Goal: Information Seeking & Learning: Learn about a topic

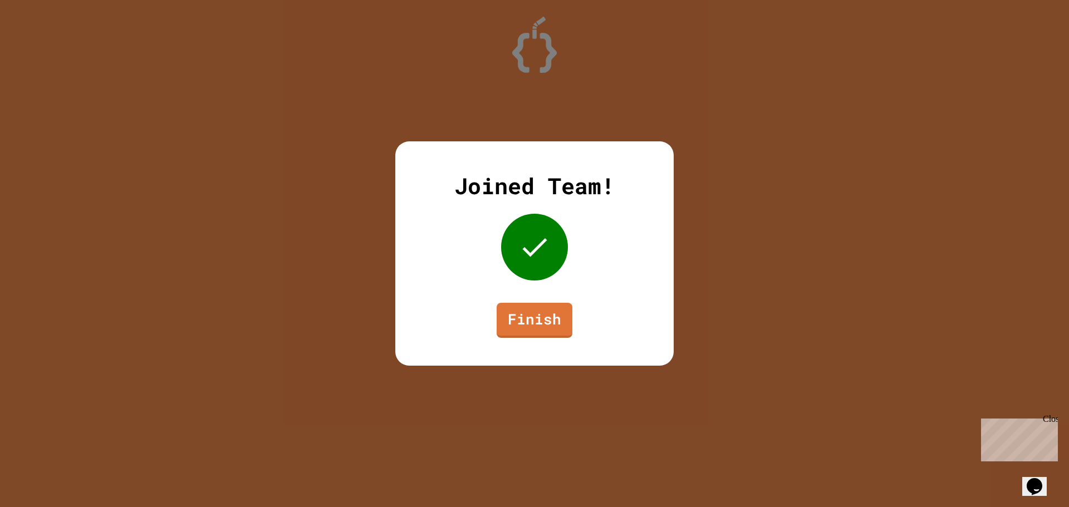
click at [535, 321] on link "Finish" at bounding box center [535, 320] width 76 height 35
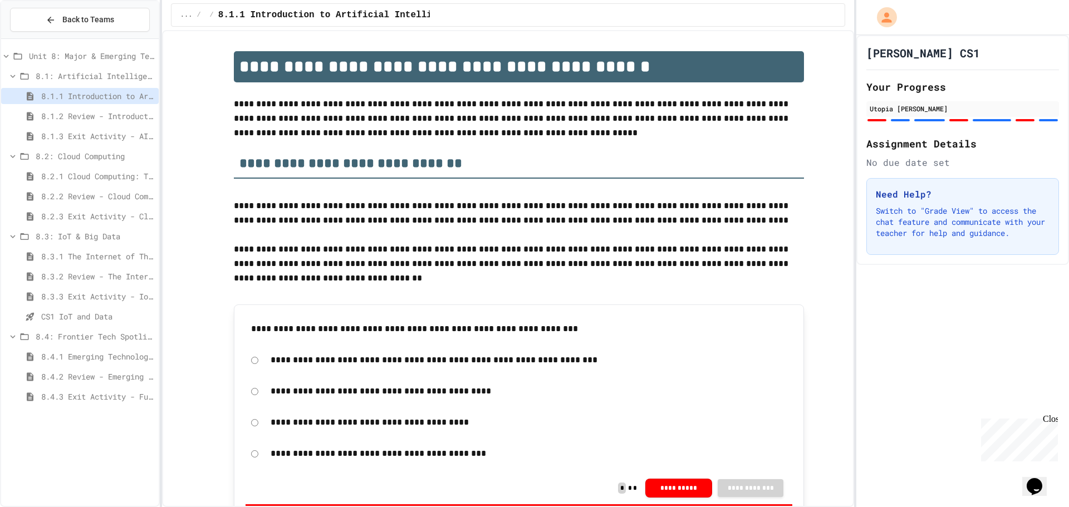
click at [100, 353] on span "8.4.1 Emerging Technologies: Shaping Our Digital Future" at bounding box center [97, 357] width 113 height 12
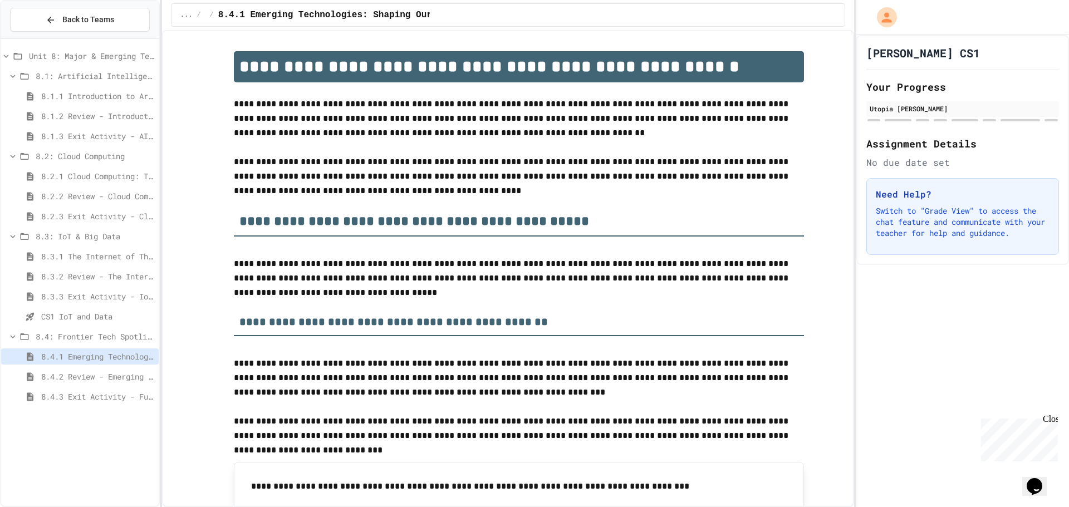
click at [96, 135] on span "8.1.3 Exit Activity - AI Detective" at bounding box center [97, 136] width 113 height 12
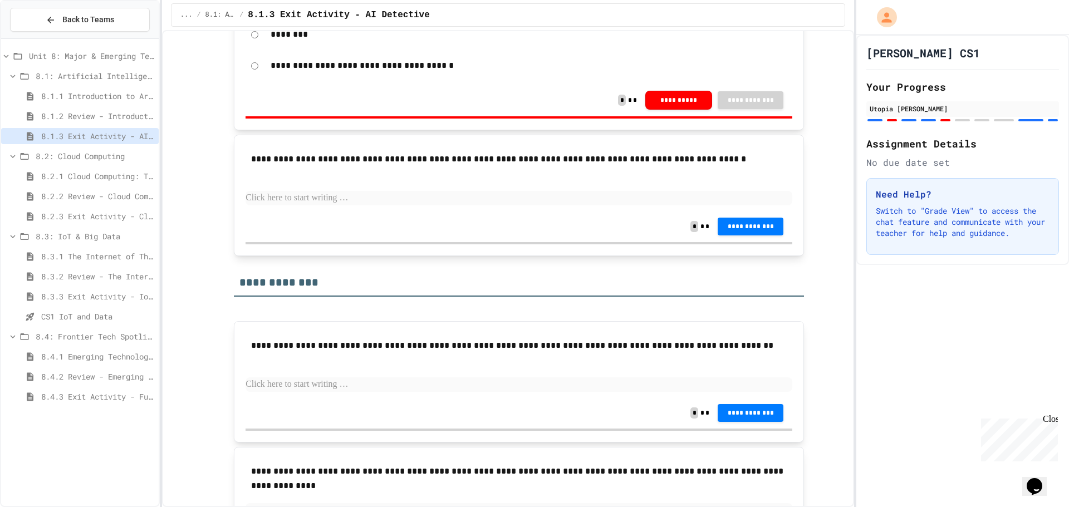
scroll to position [1170, 0]
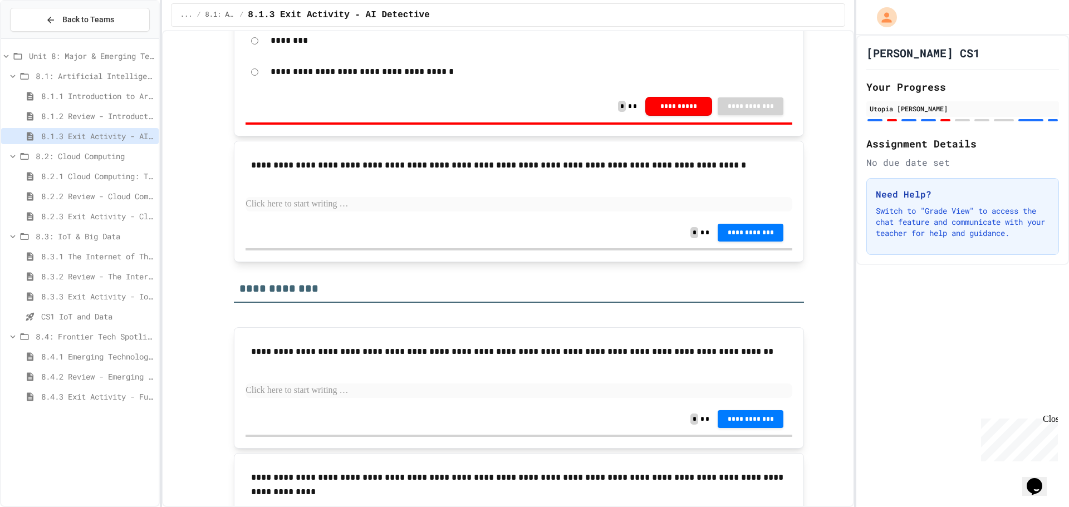
click at [85, 358] on span "8.4.1 Emerging Technologies: Shaping Our Digital Future" at bounding box center [97, 357] width 113 height 12
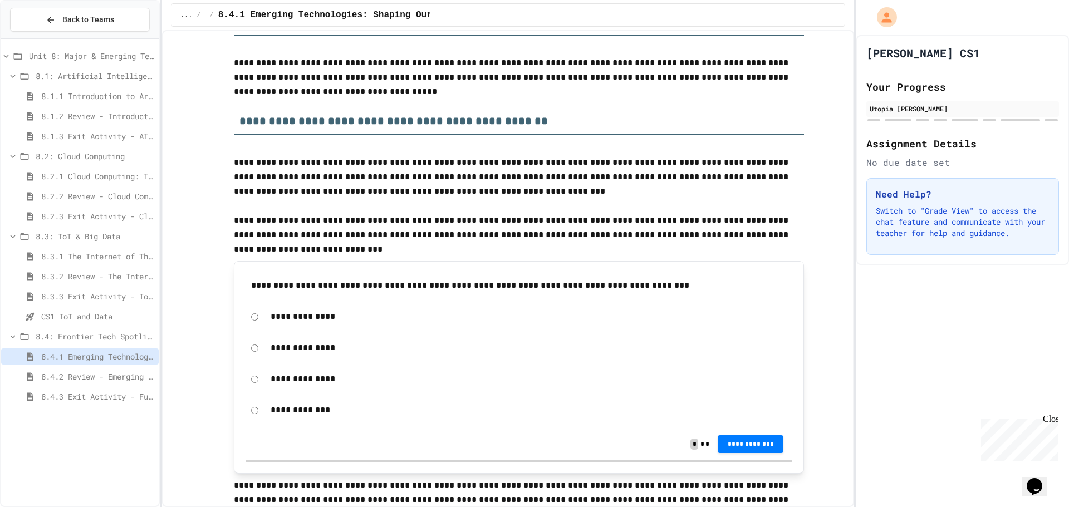
scroll to position [223, 0]
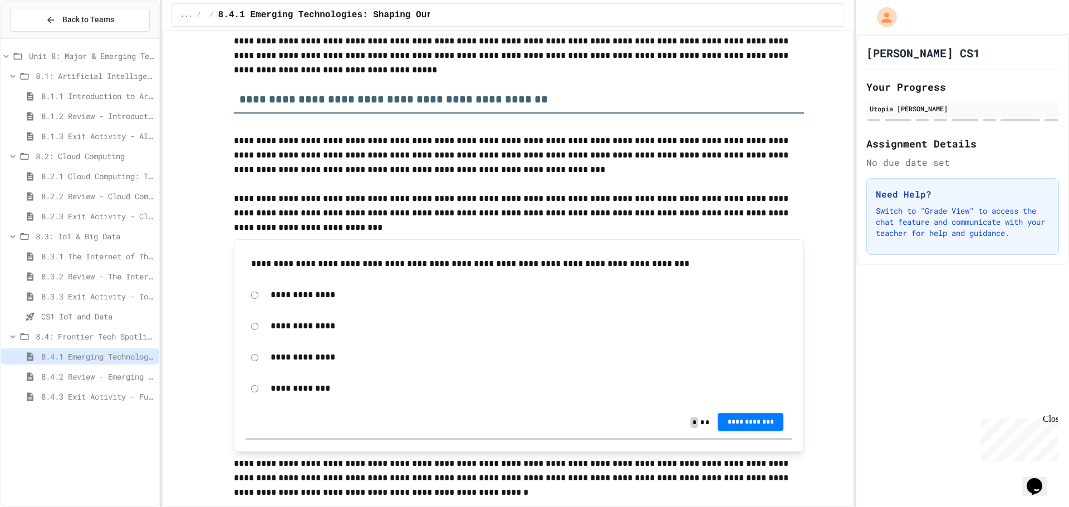
click at [751, 423] on span "**********" at bounding box center [751, 422] width 48 height 9
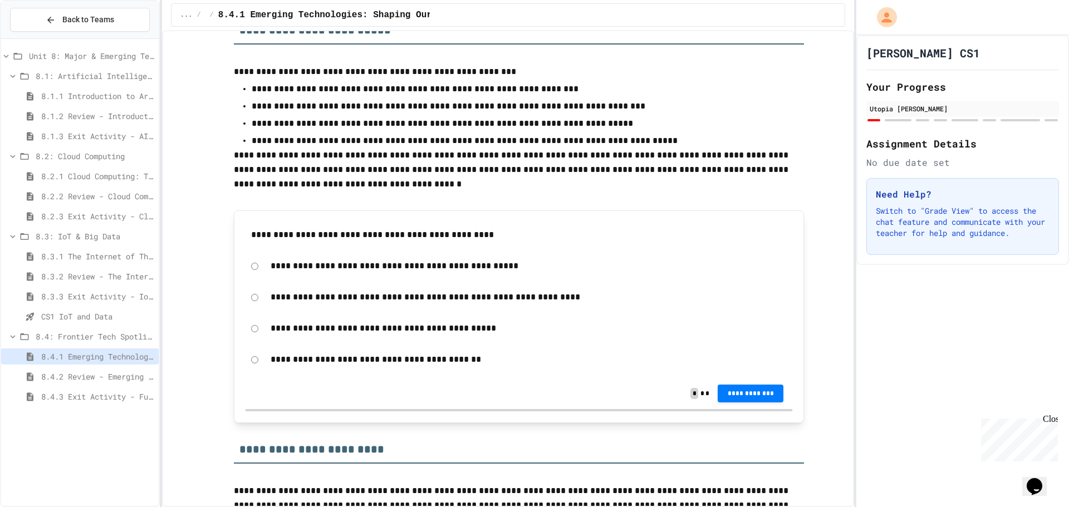
scroll to position [0, 0]
